Goal: Task Accomplishment & Management: Complete application form

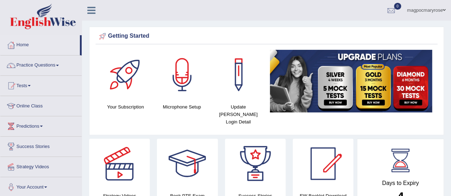
click at [451, 33] on html "Toggle navigation Home Practice Questions Speaking Practice Read Aloud Repeat S…" at bounding box center [225, 98] width 451 height 196
click at [18, 45] on link "Home" at bounding box center [39, 44] width 79 height 18
click at [34, 105] on link "Online Class" at bounding box center [40, 105] width 81 height 18
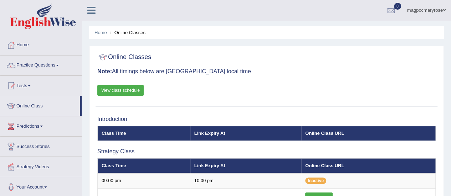
click at [23, 43] on link "Home" at bounding box center [40, 44] width 81 height 18
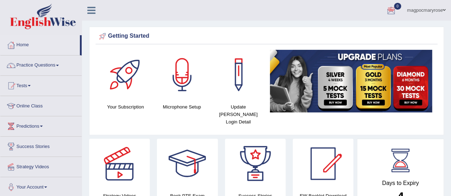
click at [26, 47] on link "Home" at bounding box center [39, 44] width 79 height 18
click at [21, 63] on link "Practice Questions" at bounding box center [40, 65] width 81 height 18
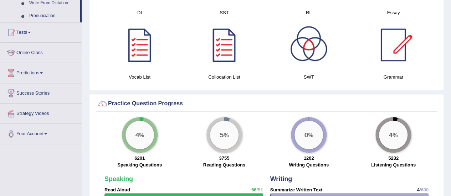
scroll to position [418, 0]
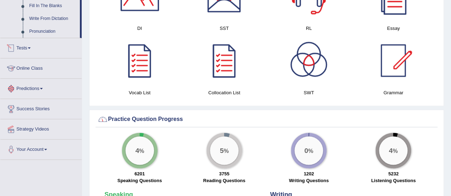
click at [29, 49] on link "Tests" at bounding box center [40, 47] width 81 height 18
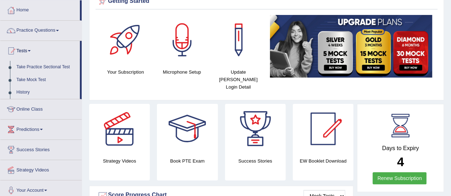
scroll to position [0, 0]
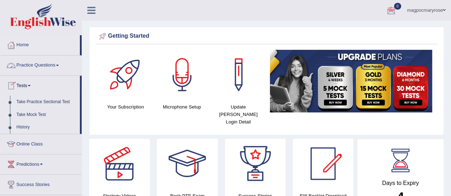
click at [23, 66] on link "Practice Questions" at bounding box center [40, 65] width 81 height 18
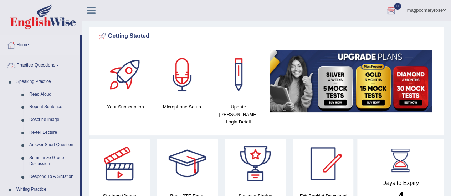
click at [46, 65] on link "Practice Questions" at bounding box center [39, 65] width 79 height 18
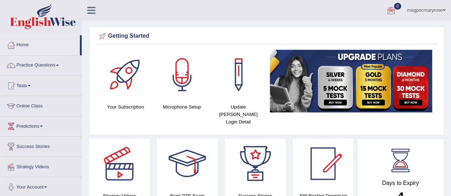
click at [46, 65] on link "Practice Questions" at bounding box center [40, 65] width 81 height 18
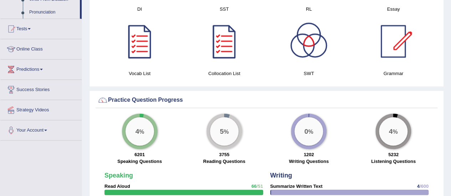
scroll to position [439, 0]
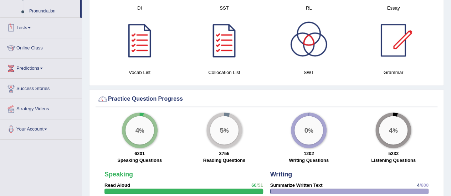
click at [27, 27] on link "Tests" at bounding box center [40, 27] width 81 height 18
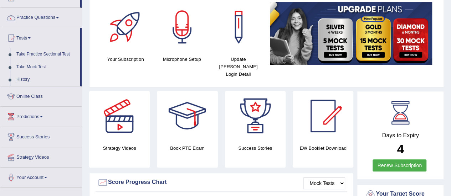
scroll to position [52, 0]
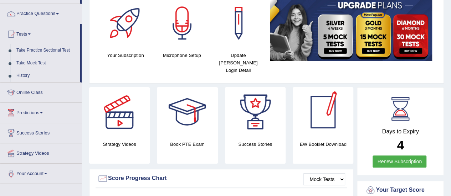
click at [326, 107] on div at bounding box center [323, 112] width 50 height 50
click at [314, 141] on h4 "EW Booklet Download" at bounding box center [323, 144] width 61 height 7
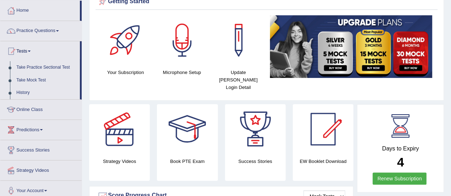
scroll to position [37, 0]
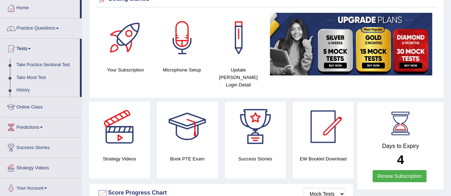
click at [31, 49] on span at bounding box center [29, 48] width 3 height 1
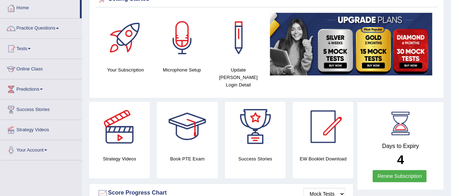
click at [31, 49] on span at bounding box center [29, 48] width 3 height 1
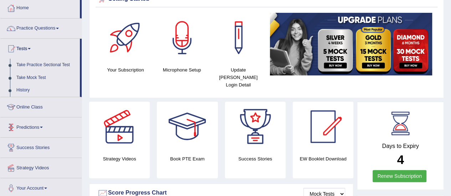
click at [35, 126] on link "Predictions" at bounding box center [40, 127] width 81 height 18
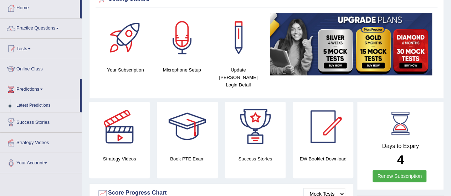
click at [28, 103] on link "Latest Predictions" at bounding box center [46, 105] width 67 height 13
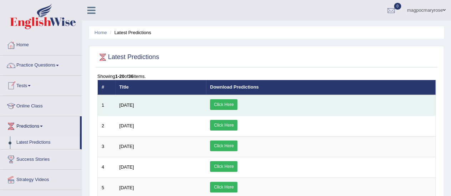
click at [237, 104] on link "Click Here" at bounding box center [223, 104] width 27 height 11
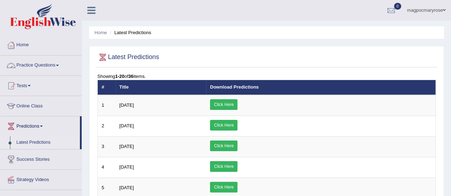
click at [54, 65] on link "Practice Questions" at bounding box center [40, 65] width 81 height 18
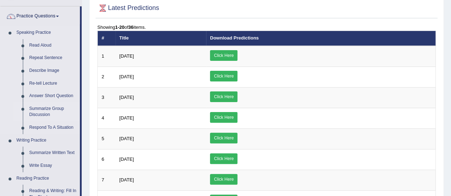
scroll to position [53, 0]
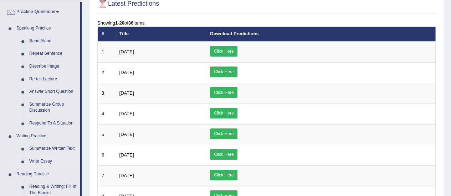
click at [42, 161] on link "Write Essay" at bounding box center [53, 161] width 54 height 13
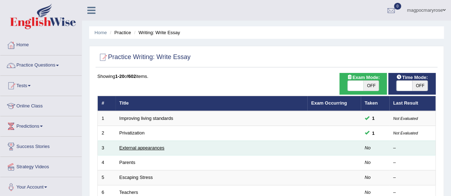
click at [137, 147] on link "External appearances" at bounding box center [141, 147] width 45 height 5
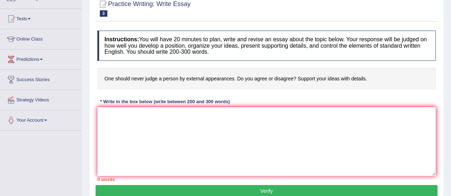
scroll to position [68, 0]
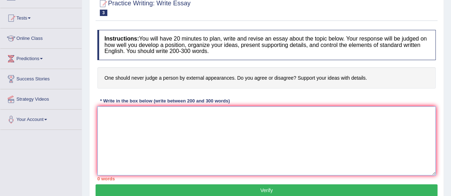
click at [200, 119] on textarea at bounding box center [266, 141] width 338 height 69
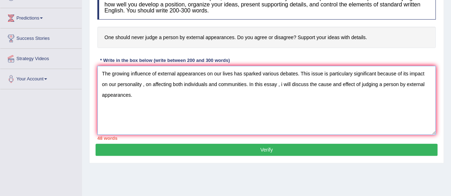
scroll to position [119, 0]
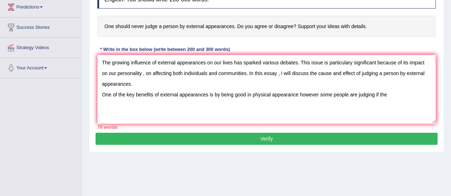
click at [411, 44] on div "Instructions: You will have 20 minutes to plan, write and revise an essay about…" at bounding box center [267, 54] width 342 height 158
click at [390, 97] on textarea "The growing influence of external appearances on our lives has sparked various …" at bounding box center [266, 89] width 338 height 69
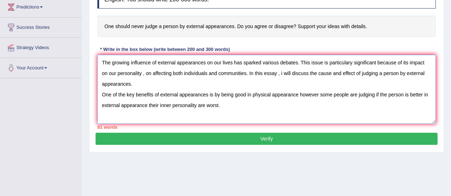
click at [298, 94] on textarea "The growing influence of external appearances on our lives has sparked various …" at bounding box center [266, 89] width 338 height 69
type textarea "The growing influence of external appearances on our lives has sparked various …"
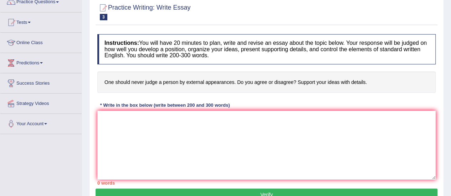
scroll to position [61, 0]
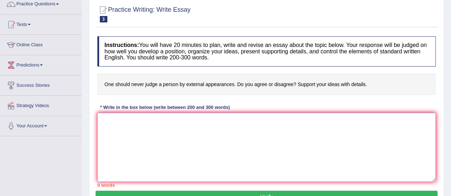
click at [352, 137] on textarea at bounding box center [266, 147] width 338 height 69
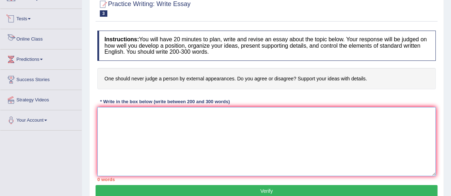
scroll to position [61, 0]
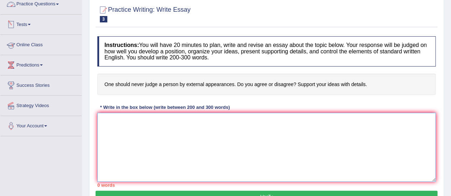
click at [127, 138] on textarea at bounding box center [266, 147] width 338 height 69
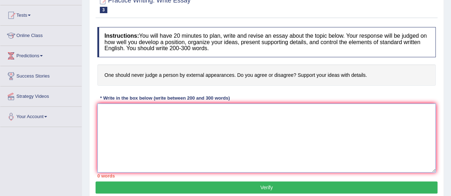
scroll to position [71, 0]
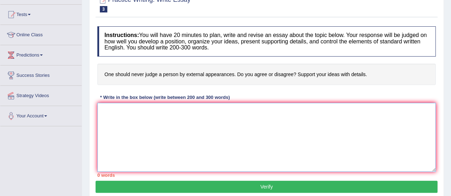
click at [216, 137] on textarea at bounding box center [266, 137] width 338 height 69
type textarea "x"
type textarea "t"
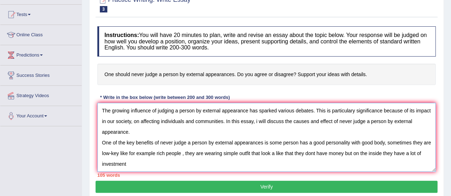
type textarea "The growing influence of judging a person by external appearance has sparked va…"
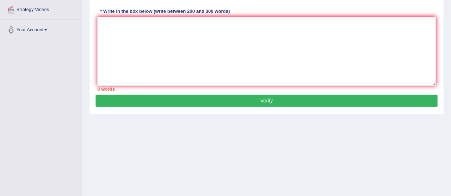
scroll to position [159, 0]
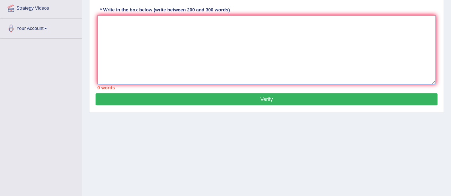
click at [249, 53] on textarea at bounding box center [266, 49] width 338 height 69
type textarea "ndckndxc cnksdclhxsc lqdiqdw[]\wfe we dsvleokfewofie"
drag, startPoint x: 101, startPoint y: 24, endPoint x: 134, endPoint y: 85, distance: 69.5
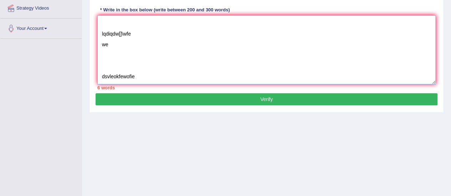
click at [134, 85] on div "Instructions: You will have 20 minutes to plan, write and revise an essay about…" at bounding box center [267, 14] width 342 height 158
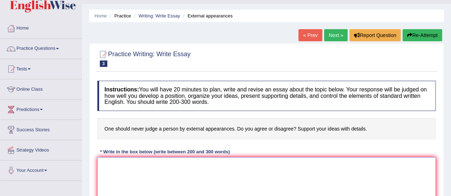
scroll to position [22, 0]
